Goal: Information Seeking & Learning: Learn about a topic

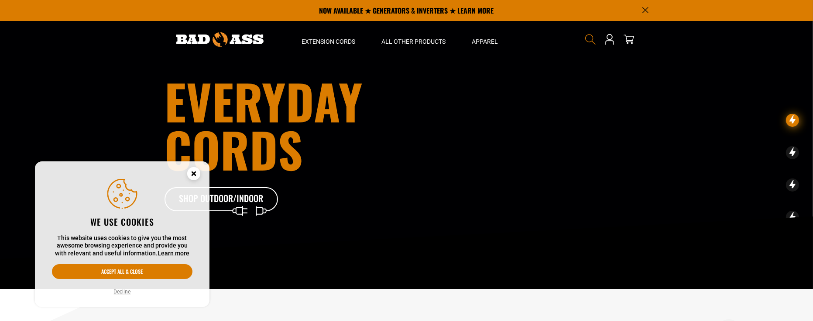
click at [589, 36] on icon "Search" at bounding box center [590, 39] width 11 height 11
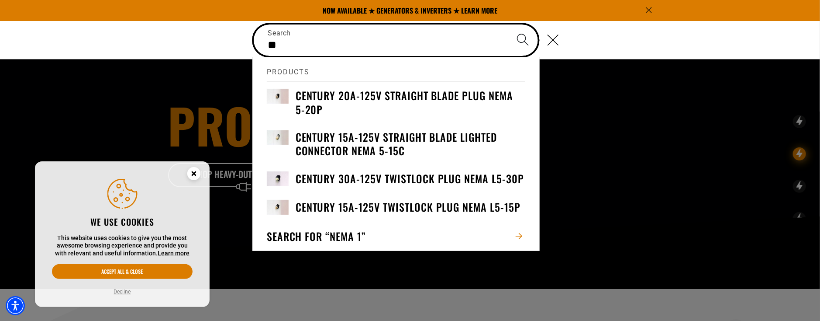
type input "*"
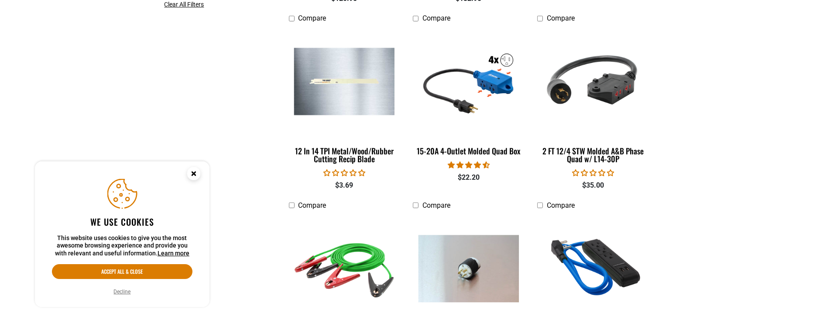
scroll to position [437, 0]
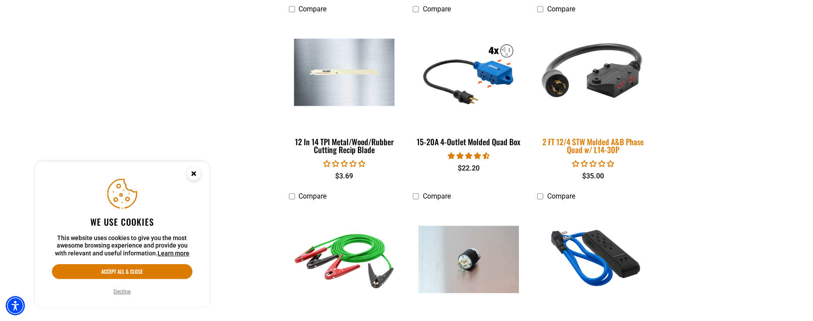
click at [608, 81] on img at bounding box center [593, 73] width 122 height 112
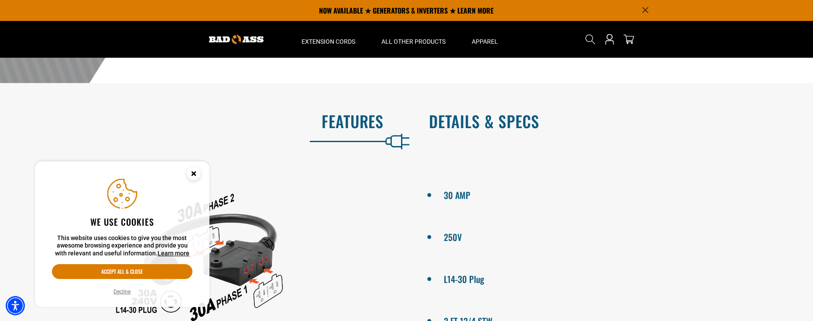
scroll to position [349, 0]
click at [502, 113] on h2 "Details & Specs" at bounding box center [613, 121] width 366 height 18
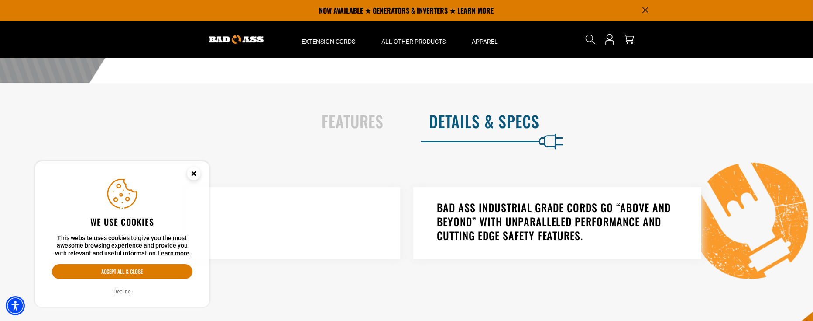
click at [360, 134] on div "Features" at bounding box center [201, 123] width 394 height 36
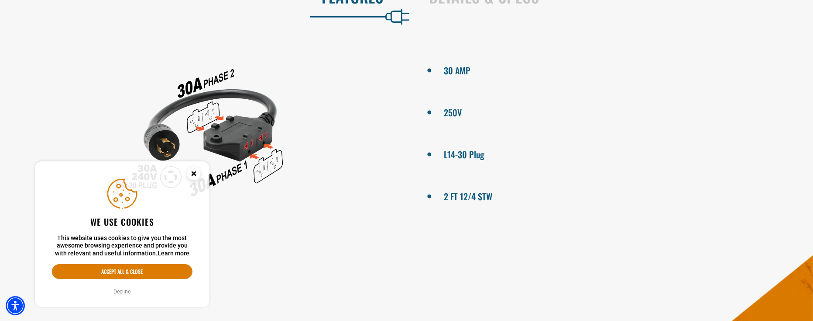
scroll to position [480, 0]
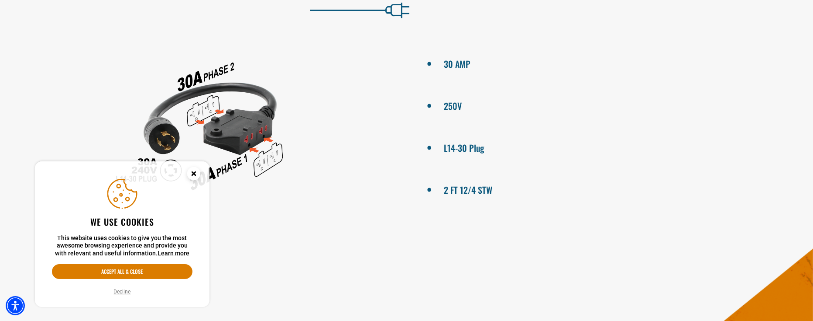
click at [191, 174] on circle "Close this option" at bounding box center [193, 173] width 13 height 13
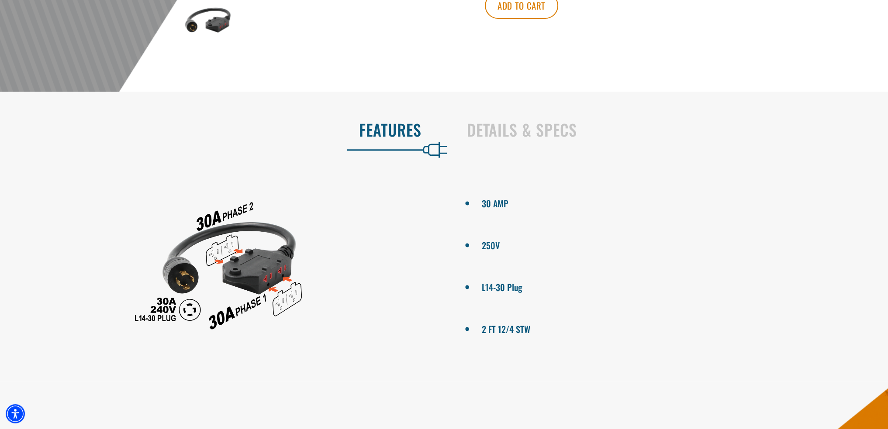
scroll to position [349, 0]
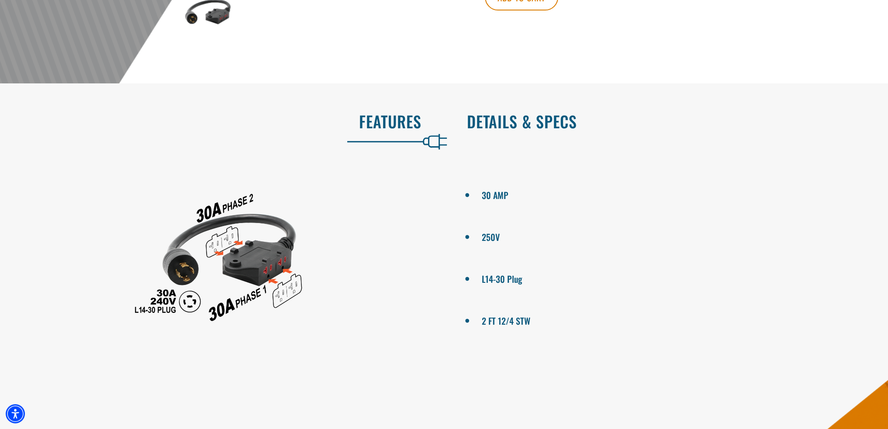
click at [507, 115] on h2 "Details & Specs" at bounding box center [668, 121] width 403 height 18
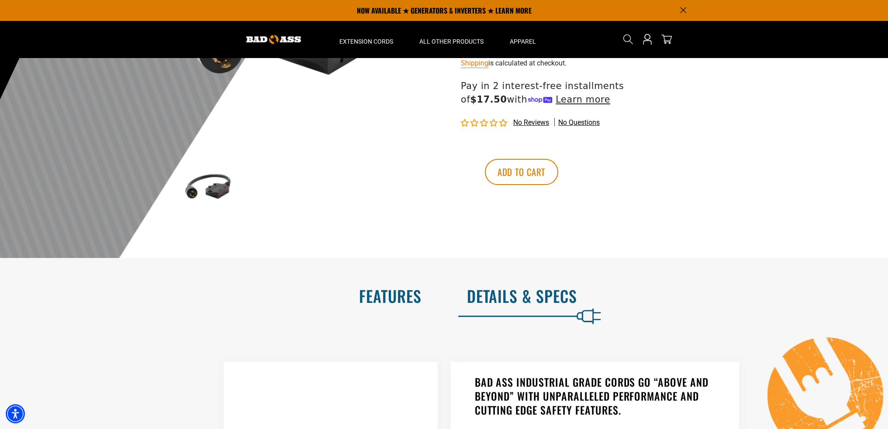
click at [415, 287] on h2 "Features" at bounding box center [219, 296] width 403 height 18
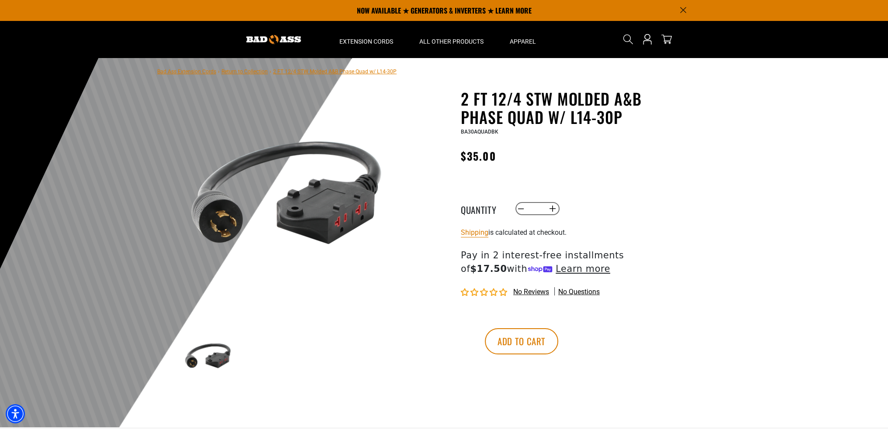
scroll to position [0, 0]
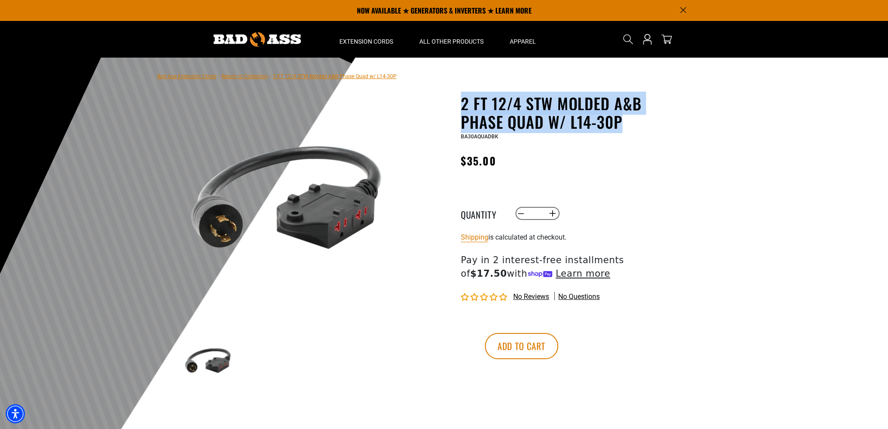
drag, startPoint x: 459, startPoint y: 101, endPoint x: 624, endPoint y: 121, distance: 166.3
click at [624, 121] on div "2 FT 12/4 STW Molded A&B Phase Quad w/ L14-30P 2 FT 12/4 STW Molded A&B Phase Q…" at bounding box center [550, 263] width 249 height 338
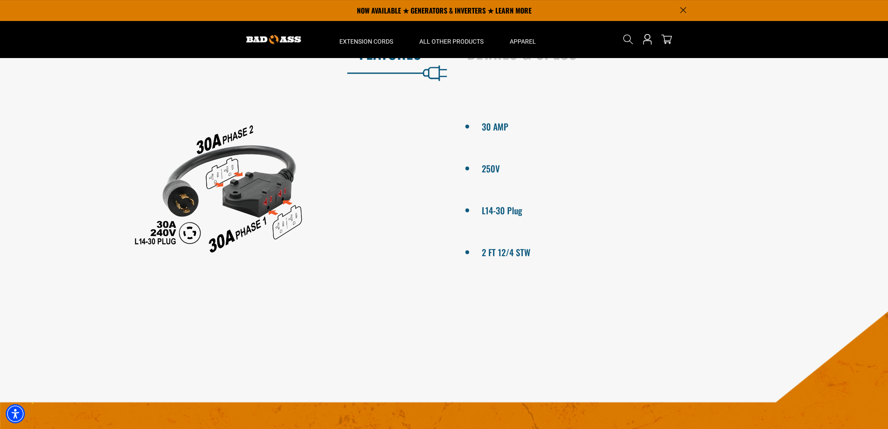
scroll to position [349, 0]
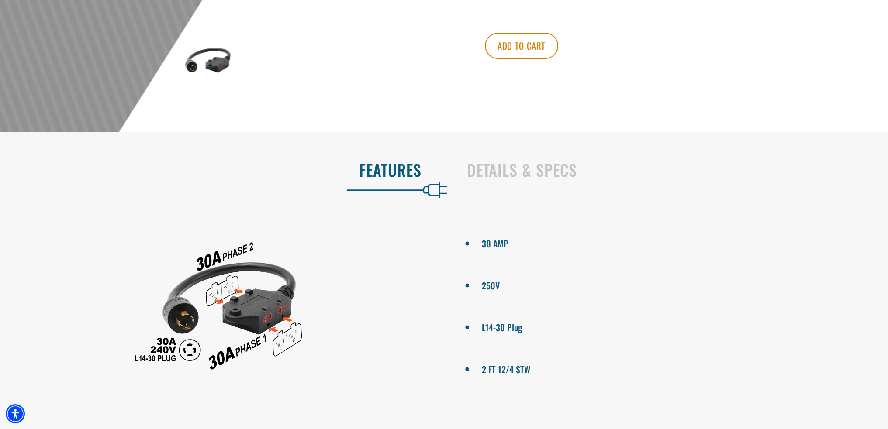
scroll to position [306, 0]
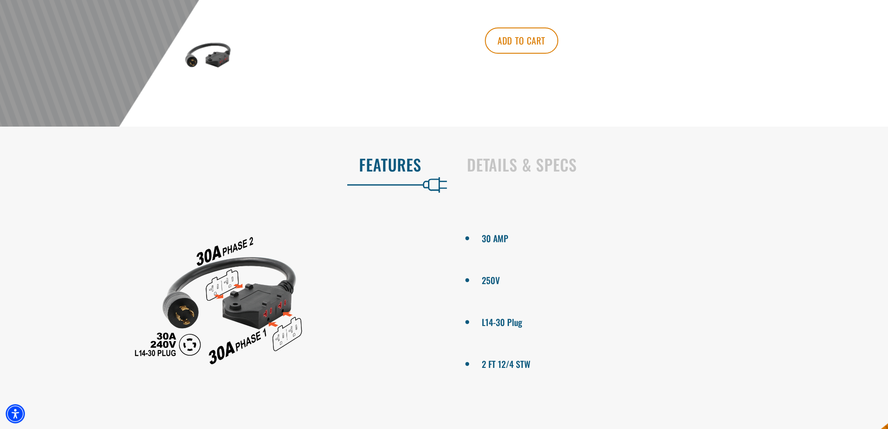
click at [493, 185] on div "Details & Specs" at bounding box center [668, 170] width 444 height 44
click at [500, 174] on h2 "Details & Specs" at bounding box center [668, 164] width 403 height 18
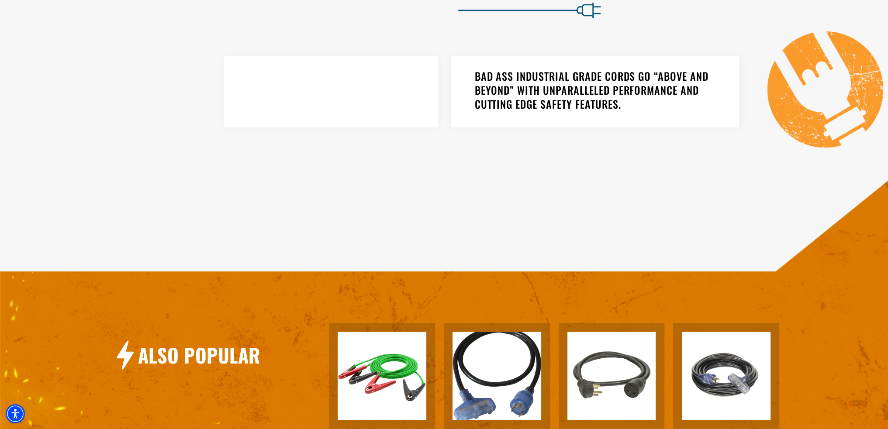
click at [354, 188] on div "Also Popular 2 Gauge Battery Booster Cable View Product 5 FT 10/3 SJTW Generato…" at bounding box center [448, 364] width 896 height 380
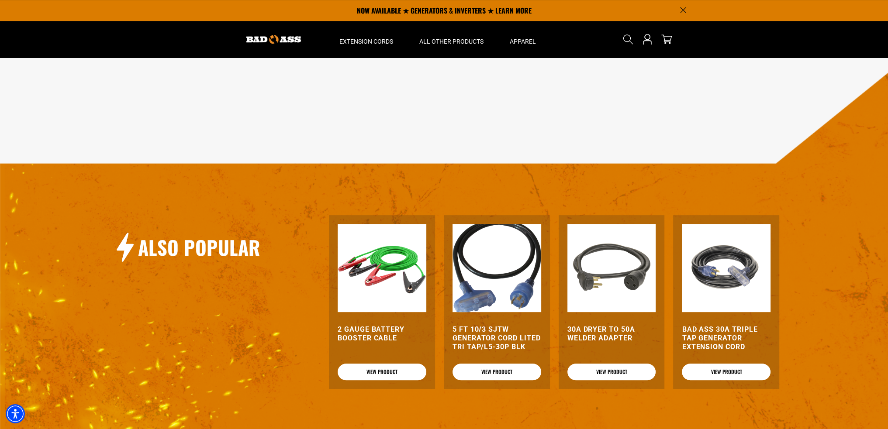
drag, startPoint x: 302, startPoint y: 90, endPoint x: 141, endPoint y: 6, distance: 181.2
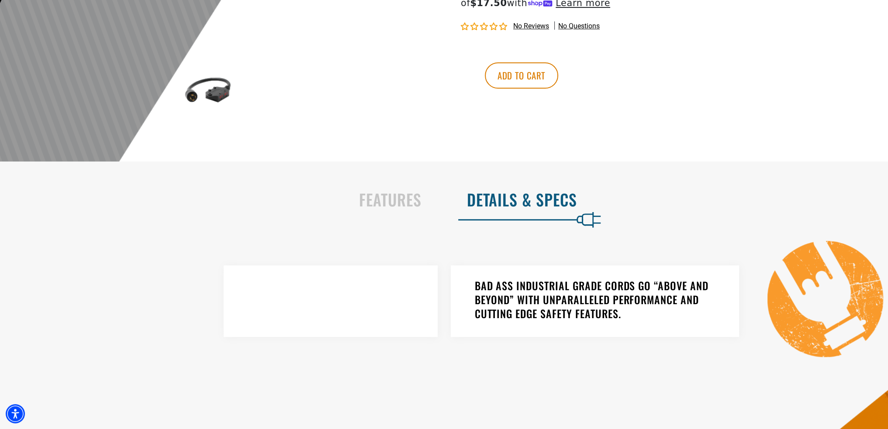
scroll to position [288, 0]
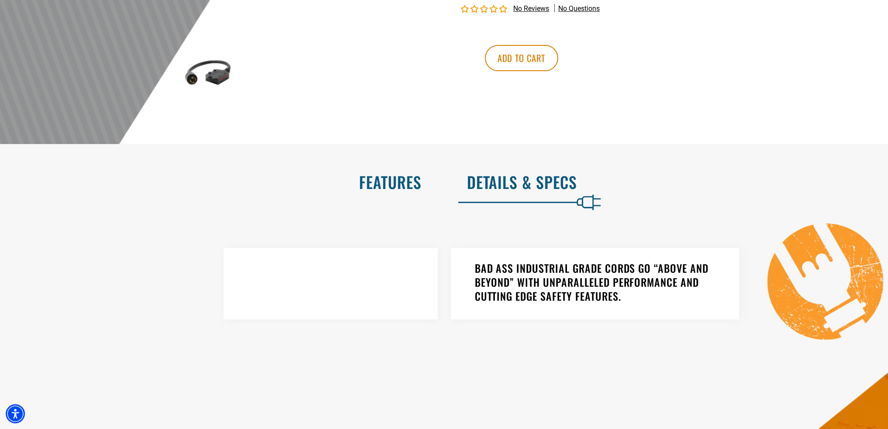
click at [411, 185] on h2 "Features" at bounding box center [219, 182] width 403 height 18
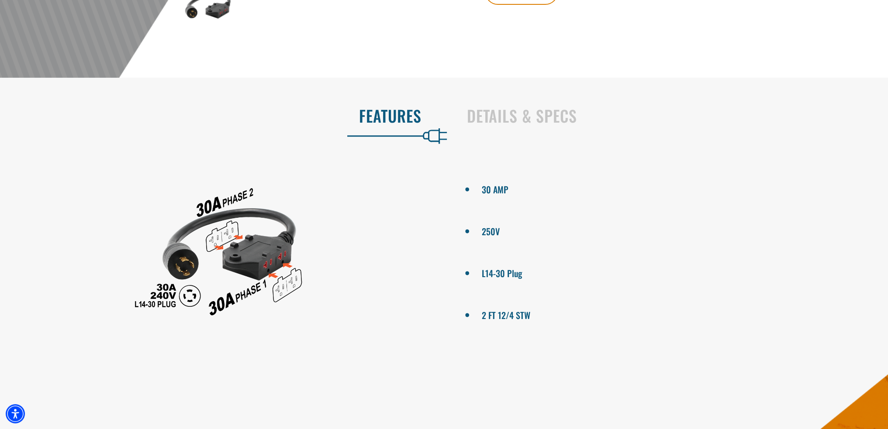
scroll to position [419, 0]
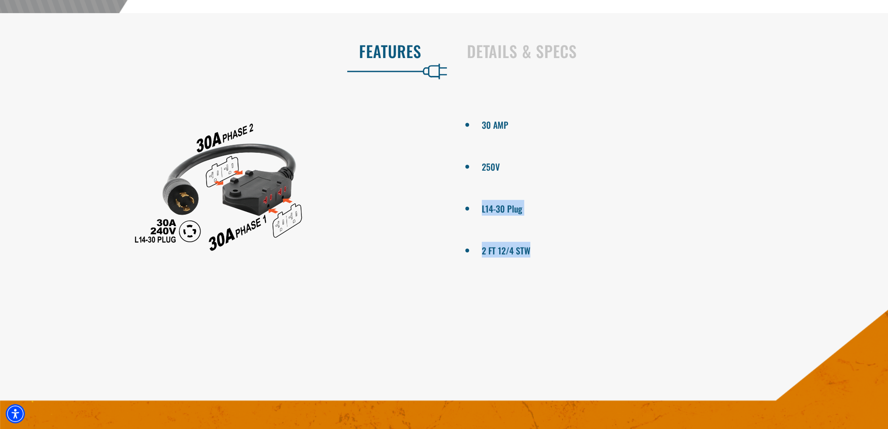
drag, startPoint x: 482, startPoint y: 209, endPoint x: 538, endPoint y: 248, distance: 68.7
click at [538, 248] on ul "30 AMP 250V L14-30 Plug 2 FT 12/4 STW" at bounding box center [670, 187] width 438 height 175
drag, startPoint x: 523, startPoint y: 252, endPoint x: 514, endPoint y: 218, distance: 35.4
click at [512, 226] on ul "30 AMP 250V L14-30 Plug 2 FT 12/4 STW" at bounding box center [670, 187] width 438 height 175
click at [534, 208] on li "L14-30 Plug" at bounding box center [669, 208] width 376 height 16
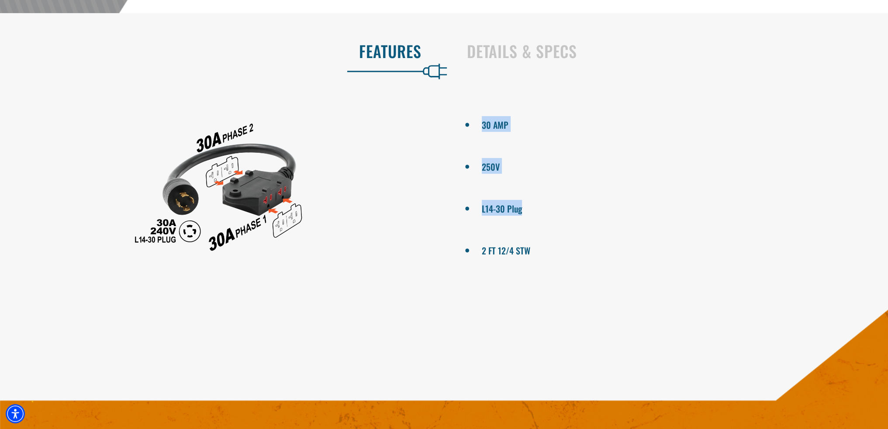
drag, startPoint x: 528, startPoint y: 209, endPoint x: 475, endPoint y: 119, distance: 104.9
click at [475, 119] on ul "30 AMP 250V L14-30 Plug 2 FT 12/4 STW" at bounding box center [670, 187] width 438 height 175
click at [573, 179] on ul "30 AMP 250V L14-30 Plug 2 FT 12/4 STW" at bounding box center [670, 187] width 438 height 175
drag, startPoint x: 477, startPoint y: 207, endPoint x: 523, endPoint y: 208, distance: 46.3
click at [523, 208] on li "L14-30 Plug" at bounding box center [669, 208] width 376 height 16
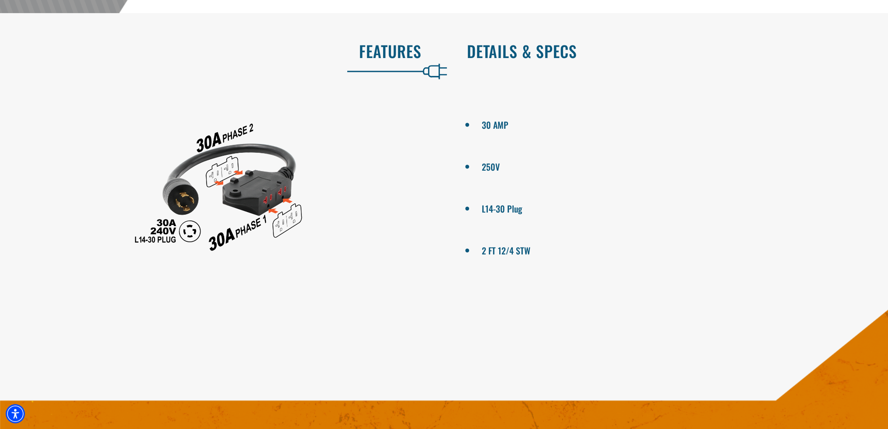
click at [516, 48] on h2 "Details & Specs" at bounding box center [668, 51] width 403 height 18
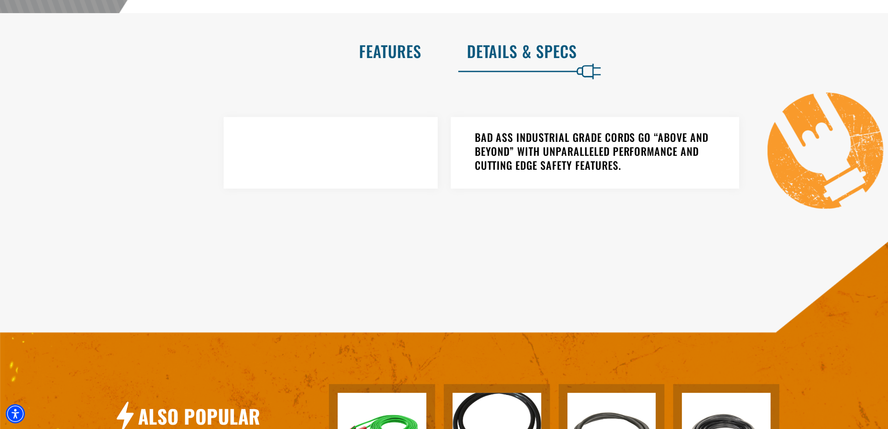
click at [415, 47] on h2 "Features" at bounding box center [219, 51] width 403 height 18
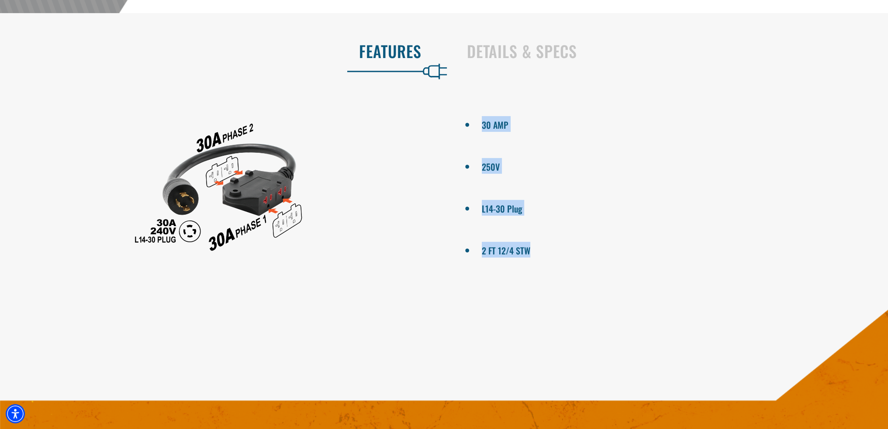
drag, startPoint x: 538, startPoint y: 248, endPoint x: 414, endPoint y: 118, distance: 179.1
click at [414, 118] on div "30 AMP 250V L14-30 Plug 2 FT 12/4 STW" at bounding box center [443, 187] width 901 height 175
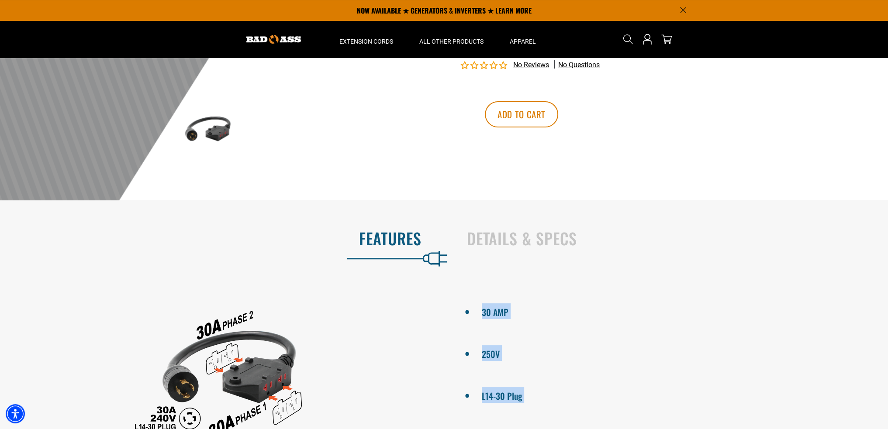
scroll to position [201, 0]
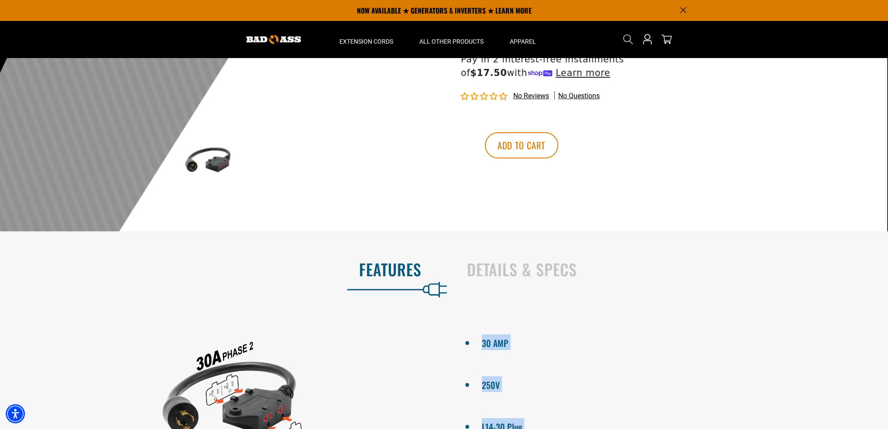
copy div "30 AMP 250V L14-30 Plug 2 FT 12/4 STW"
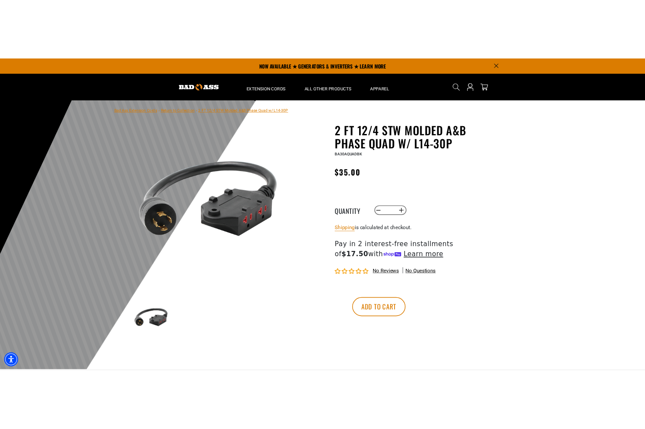
scroll to position [0, 0]
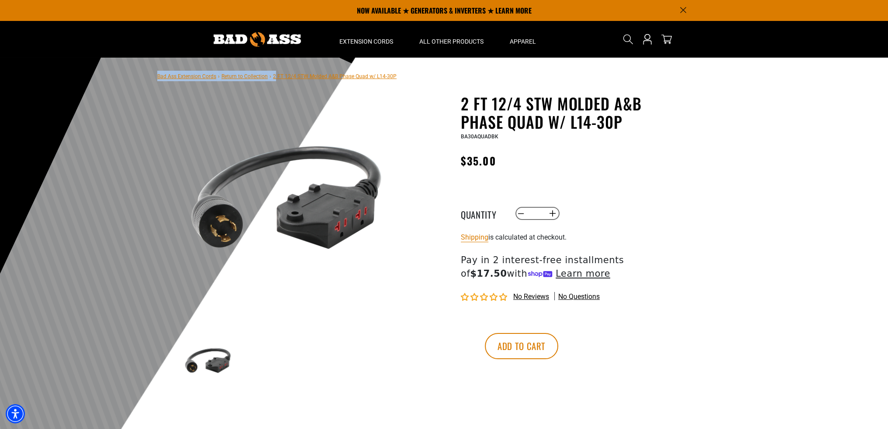
drag, startPoint x: 407, startPoint y: 76, endPoint x: 274, endPoint y: 77, distance: 133.2
click at [274, 77] on section "Bad Ass Extension Cords › Return to Collection › 2 FT 12/4 STW Molded A&B Phase…" at bounding box center [419, 245] width 838 height 375
drag, startPoint x: 518, startPoint y: 127, endPoint x: 463, endPoint y: 115, distance: 56.3
click at [517, 127] on h1 "2 FT 12/4 STW Molded A&B Phase Quad w/ L14-30P" at bounding box center [568, 112] width 214 height 37
